Goal: Feedback & Contribution: Submit feedback/report problem

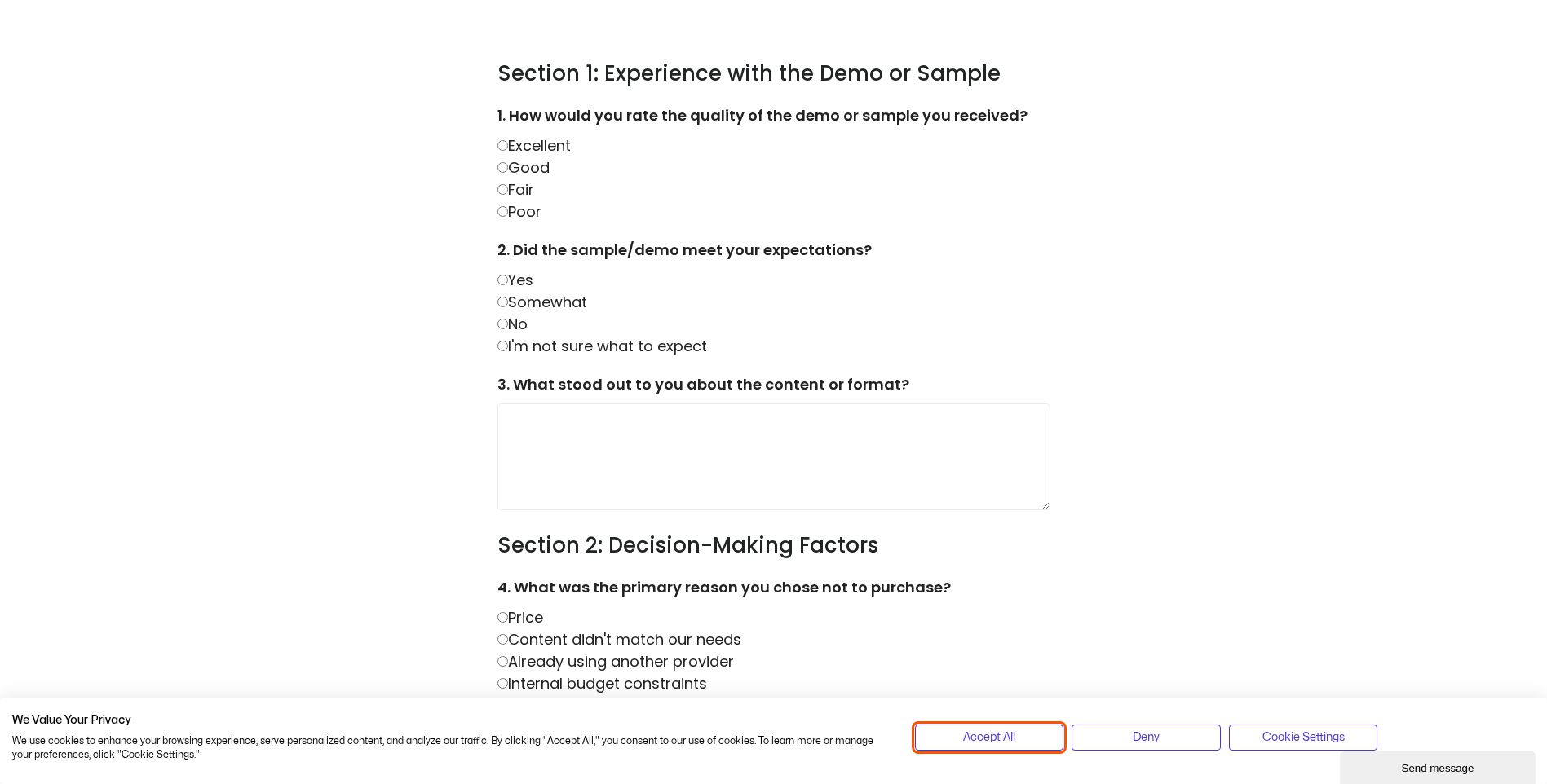
click at [1026, 733] on button "Accept All" at bounding box center [989, 737] width 149 height 26
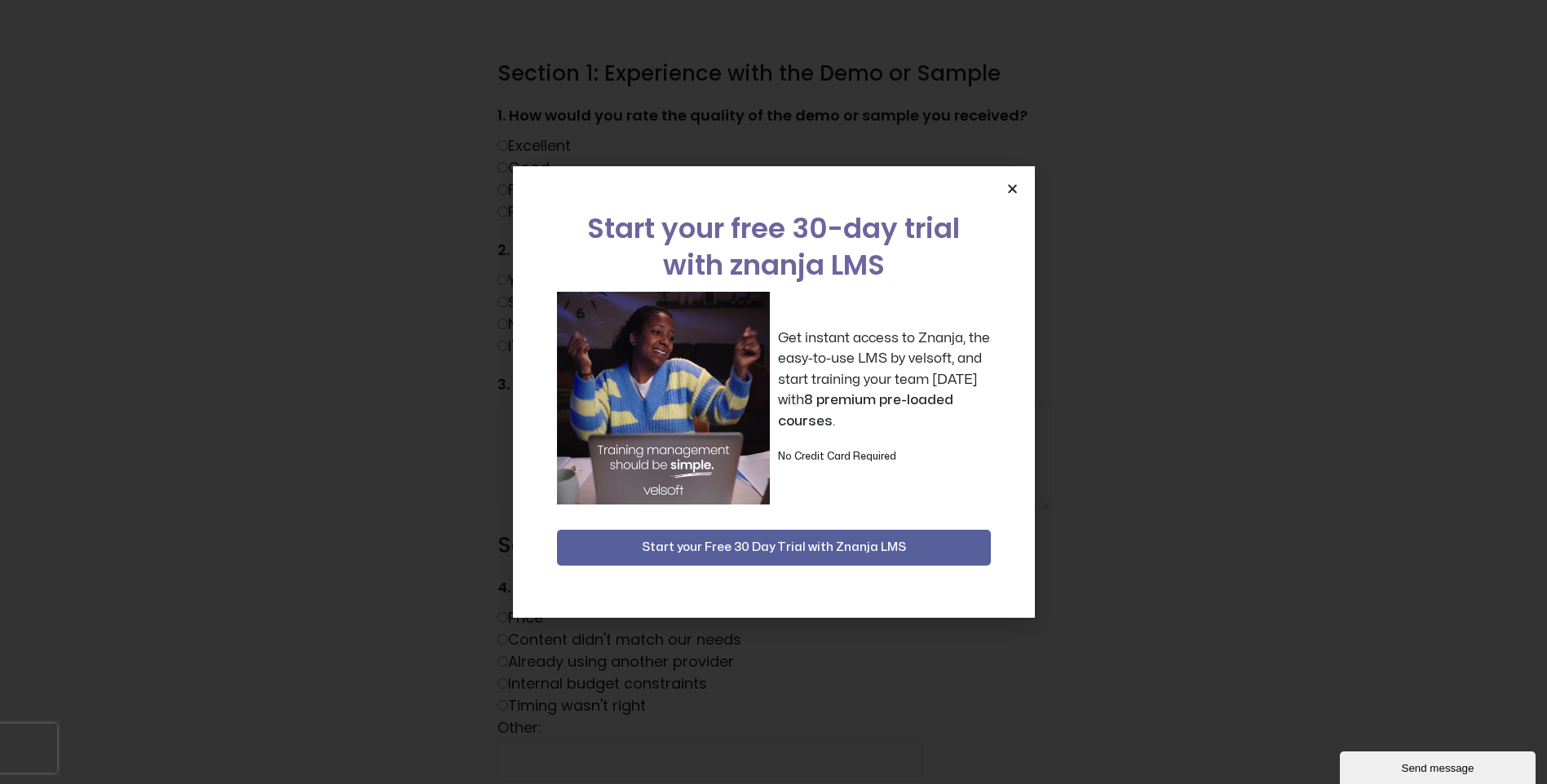
click at [1010, 186] on icon "Close" at bounding box center [1012, 188] width 12 height 12
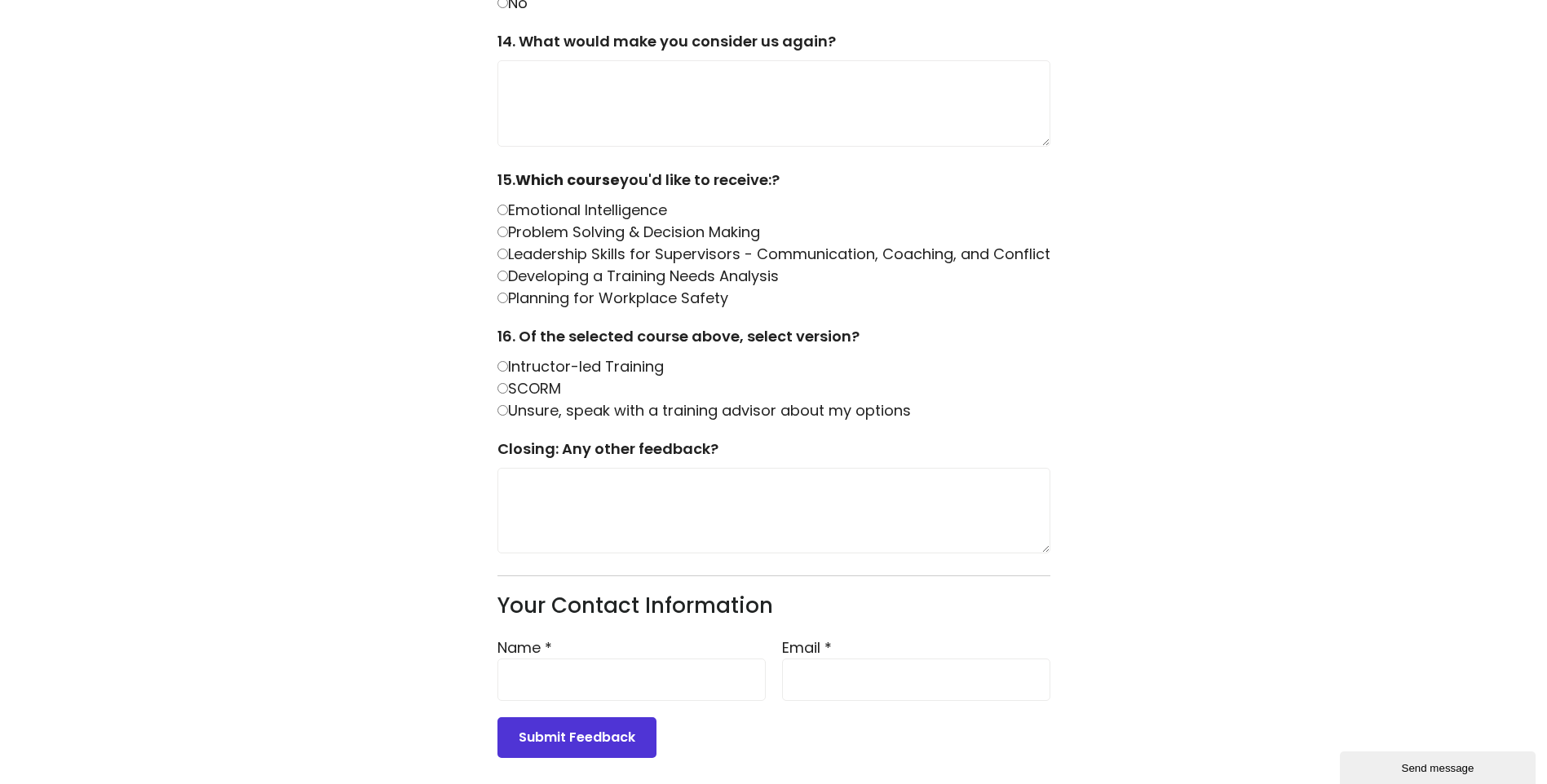
scroll to position [2010, 0]
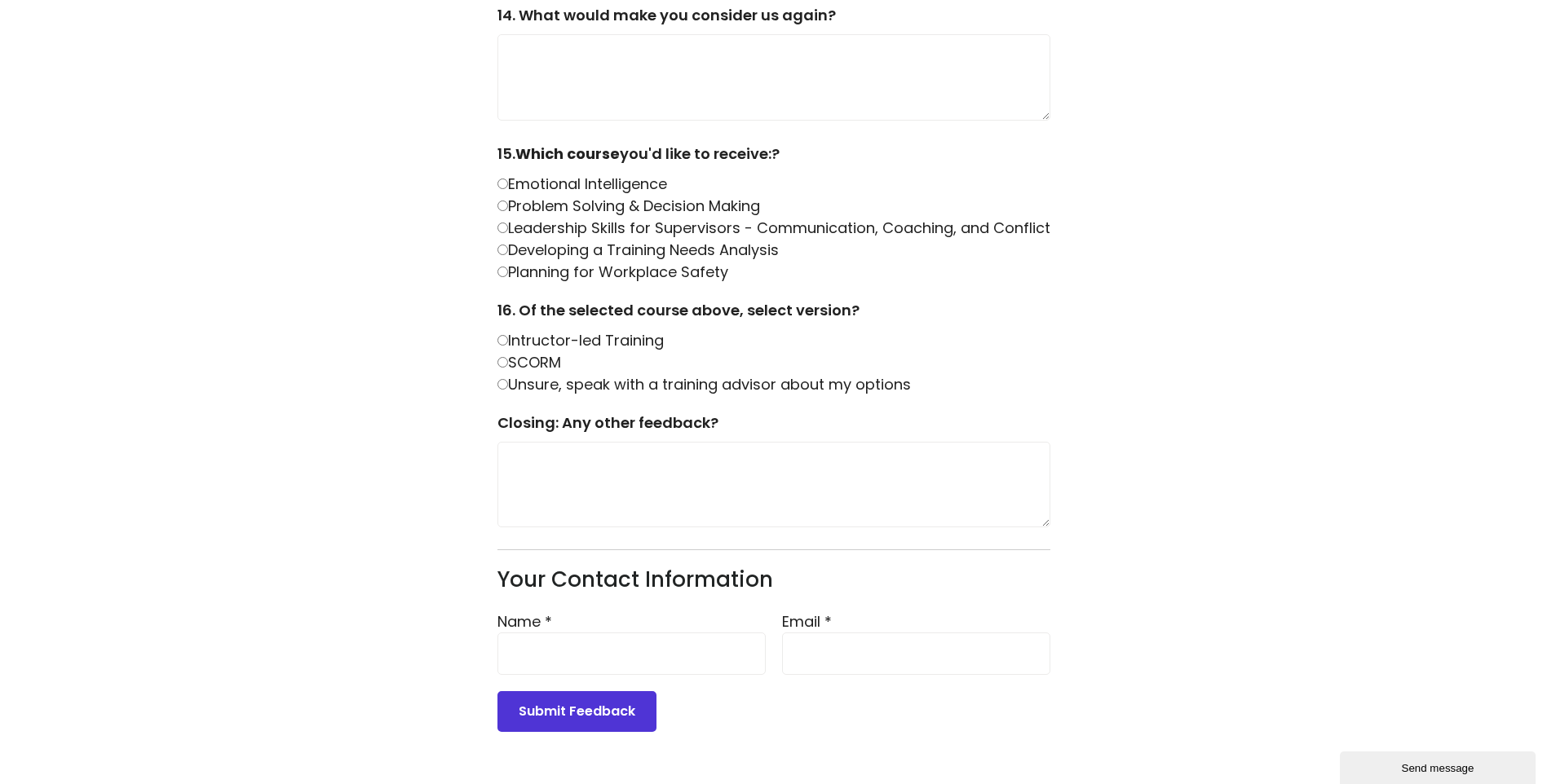
drag, startPoint x: 784, startPoint y: 267, endPoint x: 669, endPoint y: 245, distance: 117.1
drag, startPoint x: 669, startPoint y: 245, endPoint x: 851, endPoint y: 340, distance: 205.3
drag, startPoint x: 688, startPoint y: 364, endPoint x: 454, endPoint y: 136, distance: 326.7
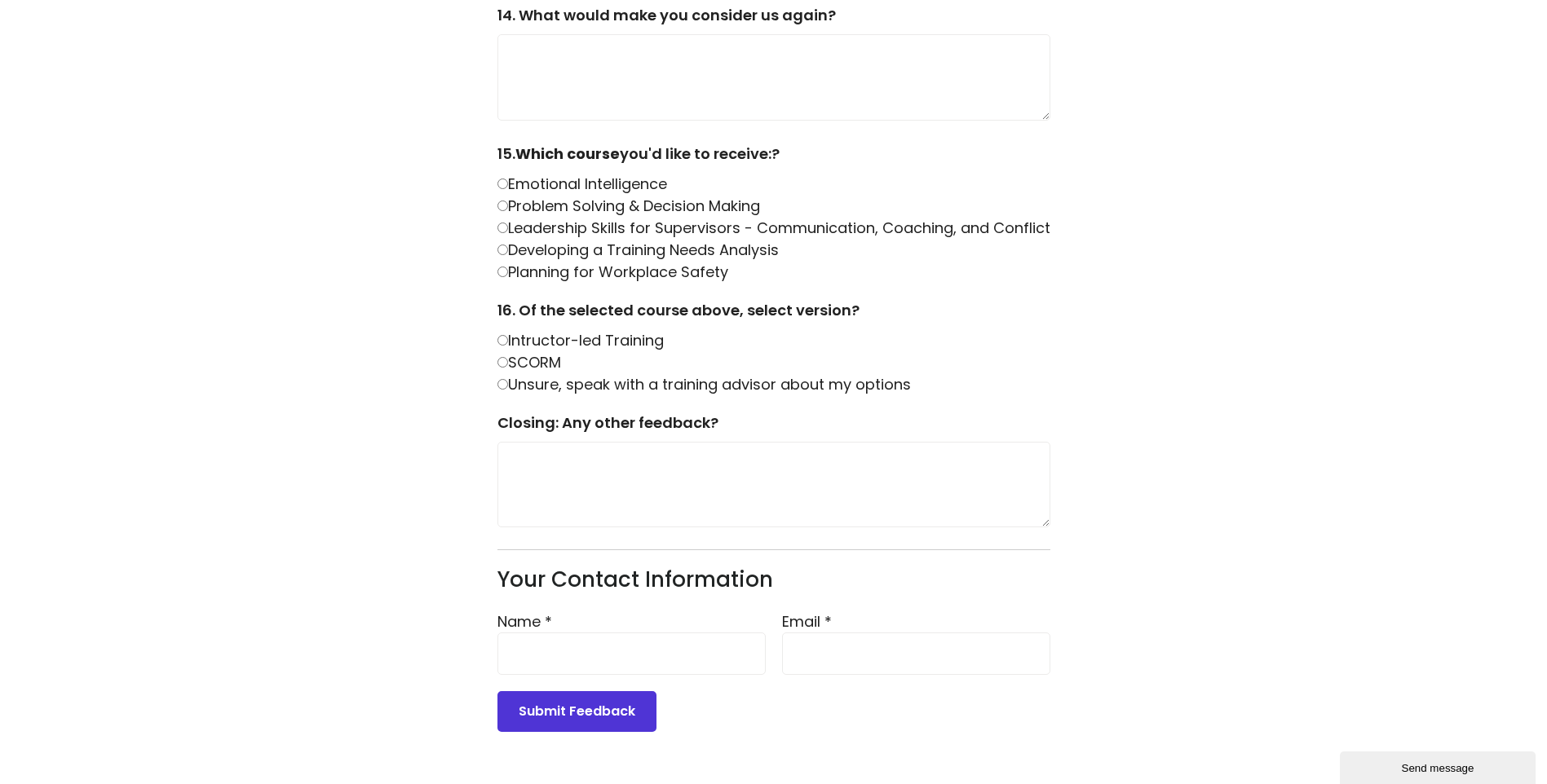
copy form "15. Which course you'd like to receive:? Emotional Intelligence Problem Solving…"
